Goal: Find specific page/section: Find specific page/section

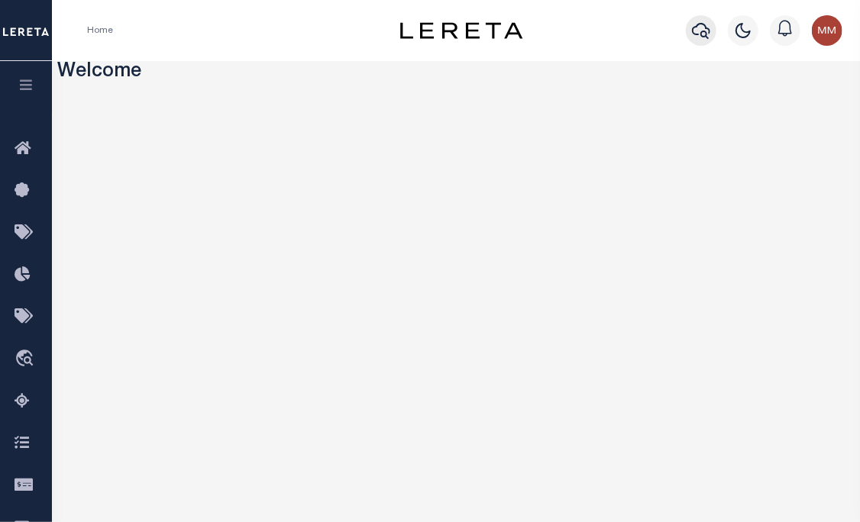
click at [700, 31] on icon "button" at bounding box center [701, 30] width 18 height 18
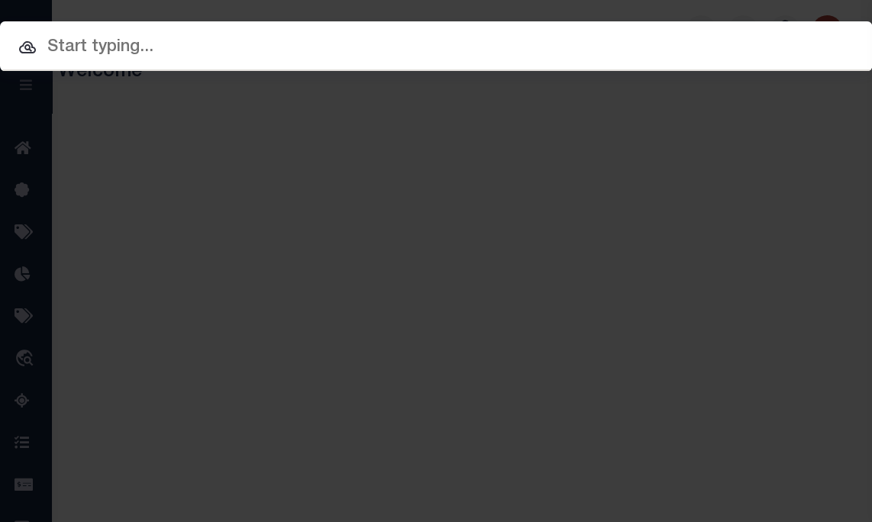
click at [465, 36] on input "text" at bounding box center [436, 47] width 872 height 27
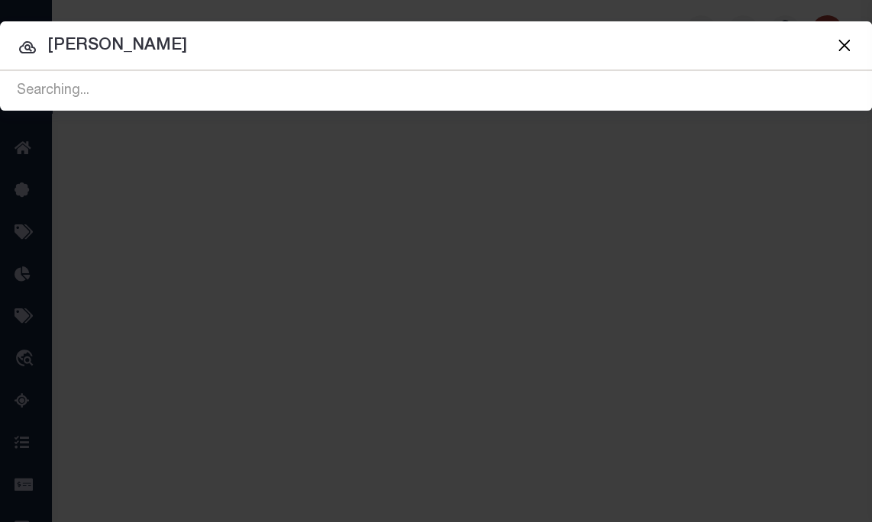
type input "jacqueline lemcool"
drag, startPoint x: 228, startPoint y: 50, endPoint x: -225, endPoint y: 90, distance: 454.7
click at [0, 90] on html "Home Profile" at bounding box center [436, 405] width 872 height 810
type input "0"
click at [842, 44] on button "Close" at bounding box center [844, 45] width 20 height 20
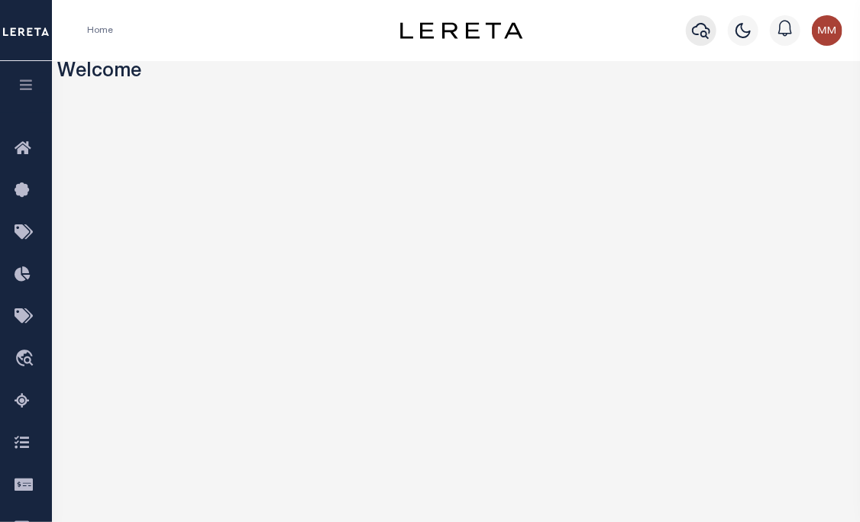
click at [700, 35] on icon "button" at bounding box center [701, 30] width 18 height 18
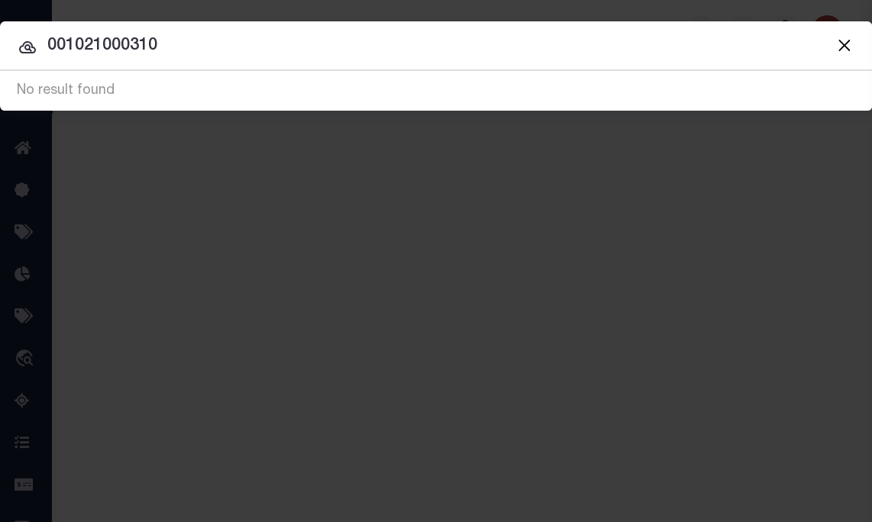
type input "001021000310"
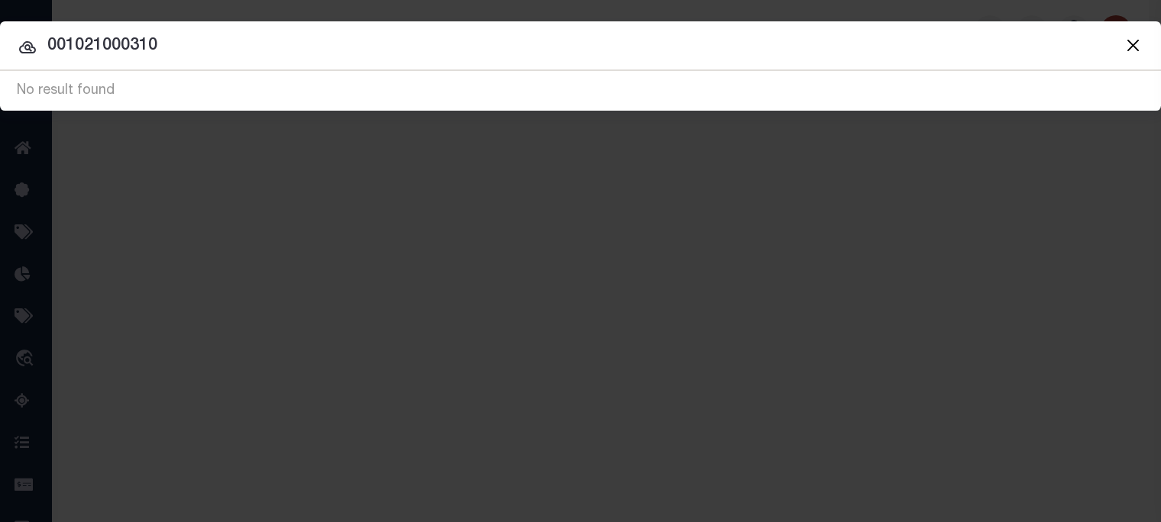
drag, startPoint x: 177, startPoint y: 56, endPoint x: 1, endPoint y: 55, distance: 176.4
click at [8, 53] on input "001021000310" at bounding box center [580, 46] width 1161 height 27
type input "001-021-000"
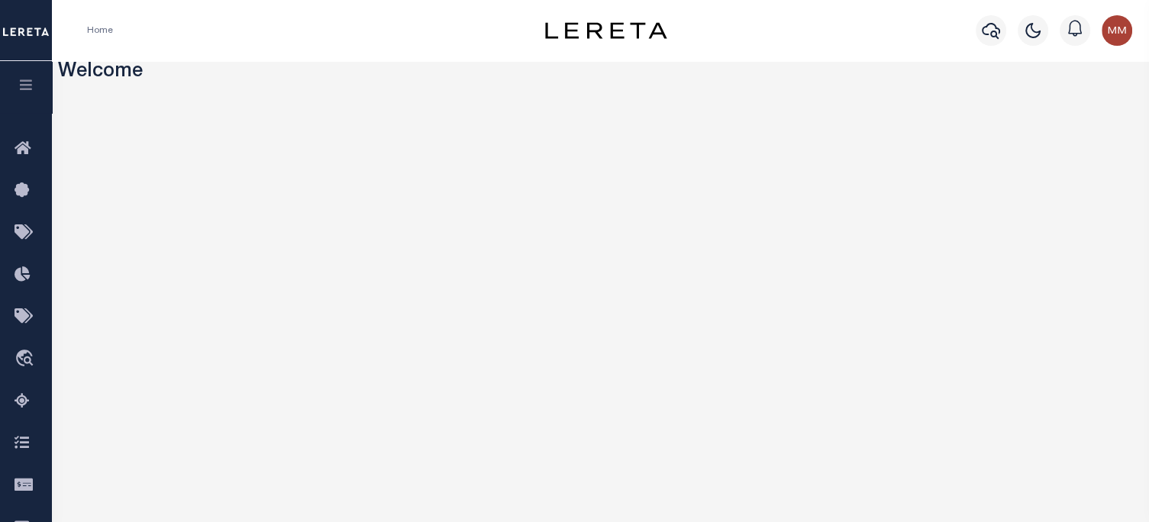
click at [26, 87] on icon "button" at bounding box center [27, 85] width 18 height 14
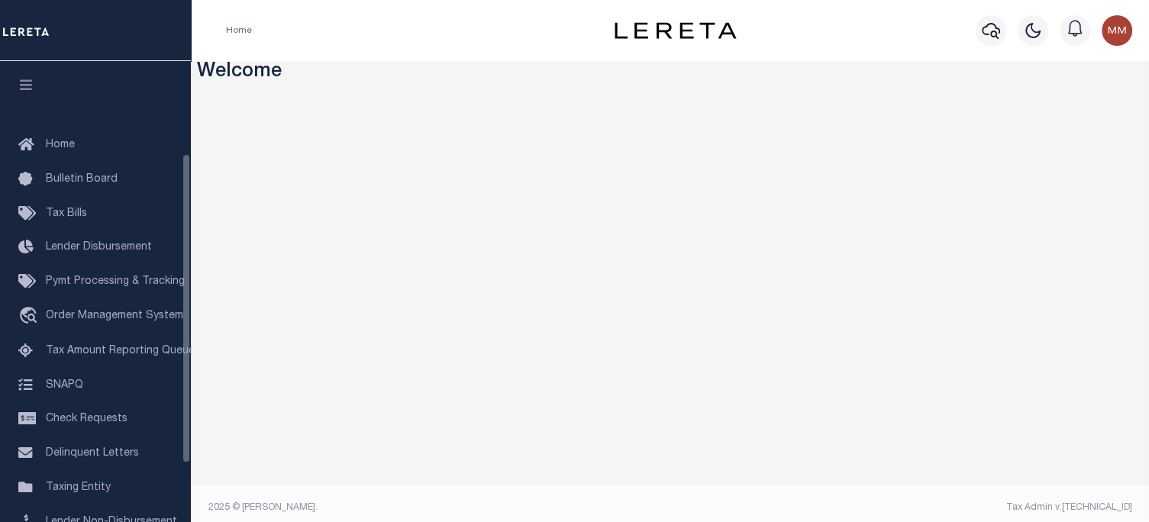
scroll to position [224, 0]
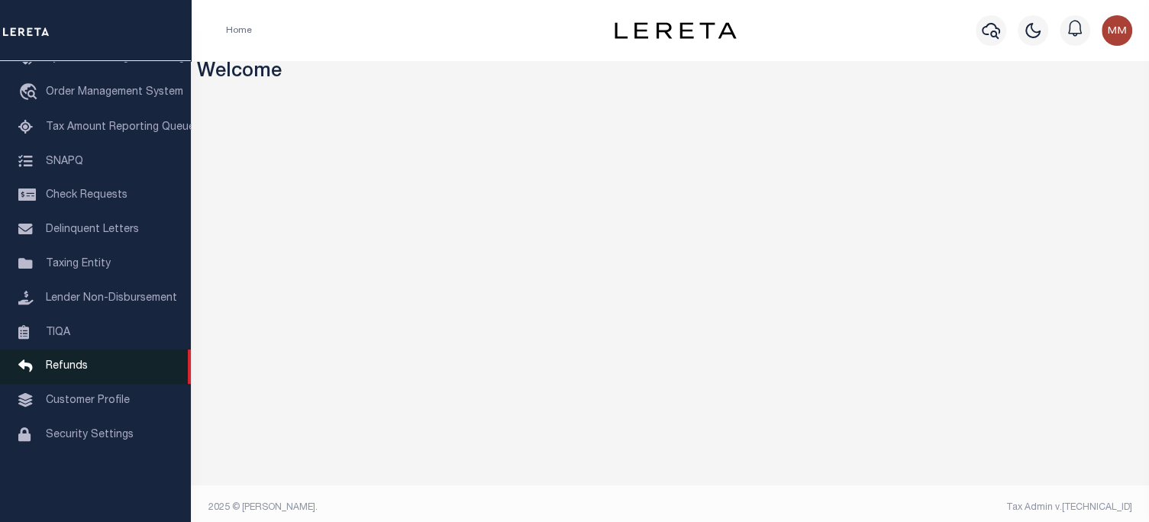
click at [70, 384] on link "Refunds" at bounding box center [95, 367] width 191 height 34
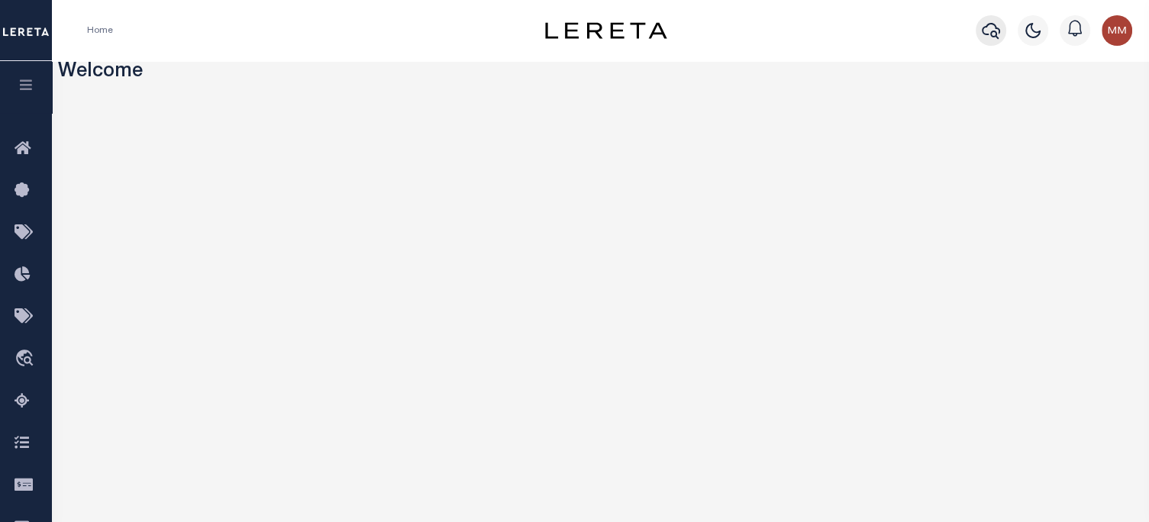
click at [990, 31] on icon "button" at bounding box center [991, 30] width 18 height 18
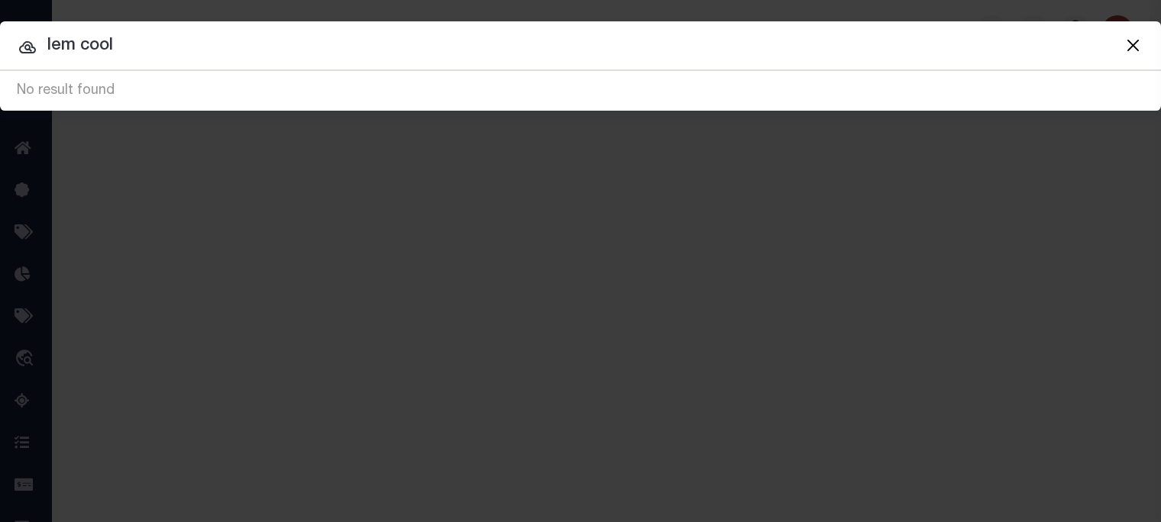
click at [73, 47] on input "lem cool" at bounding box center [580, 46] width 1161 height 27
type input "[PERSON_NAME]"
